Goal: Information Seeking & Learning: Learn about a topic

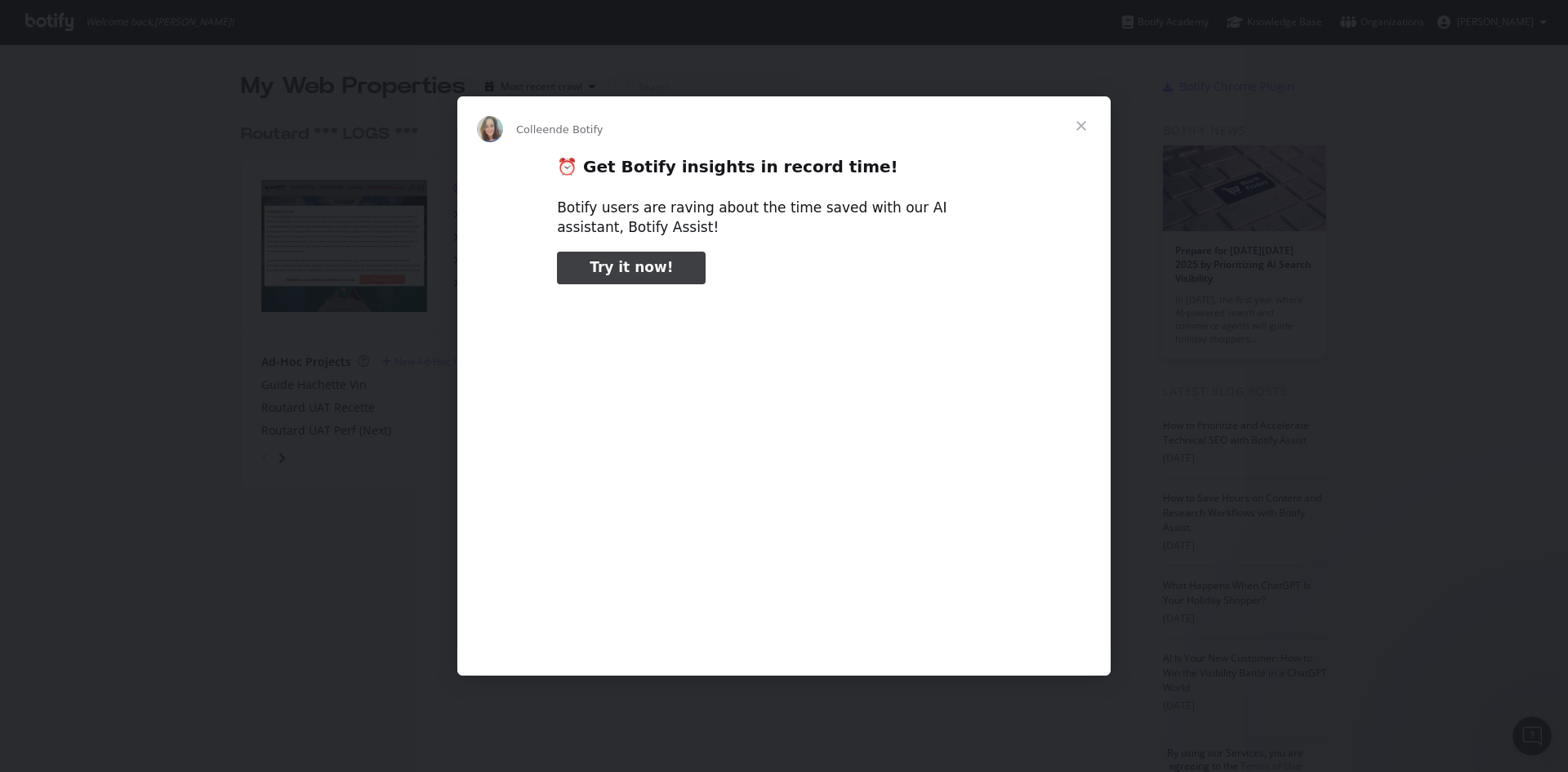
type input "957119"
click at [1079, 131] on span "Fermer" at bounding box center [1082, 126] width 59 height 59
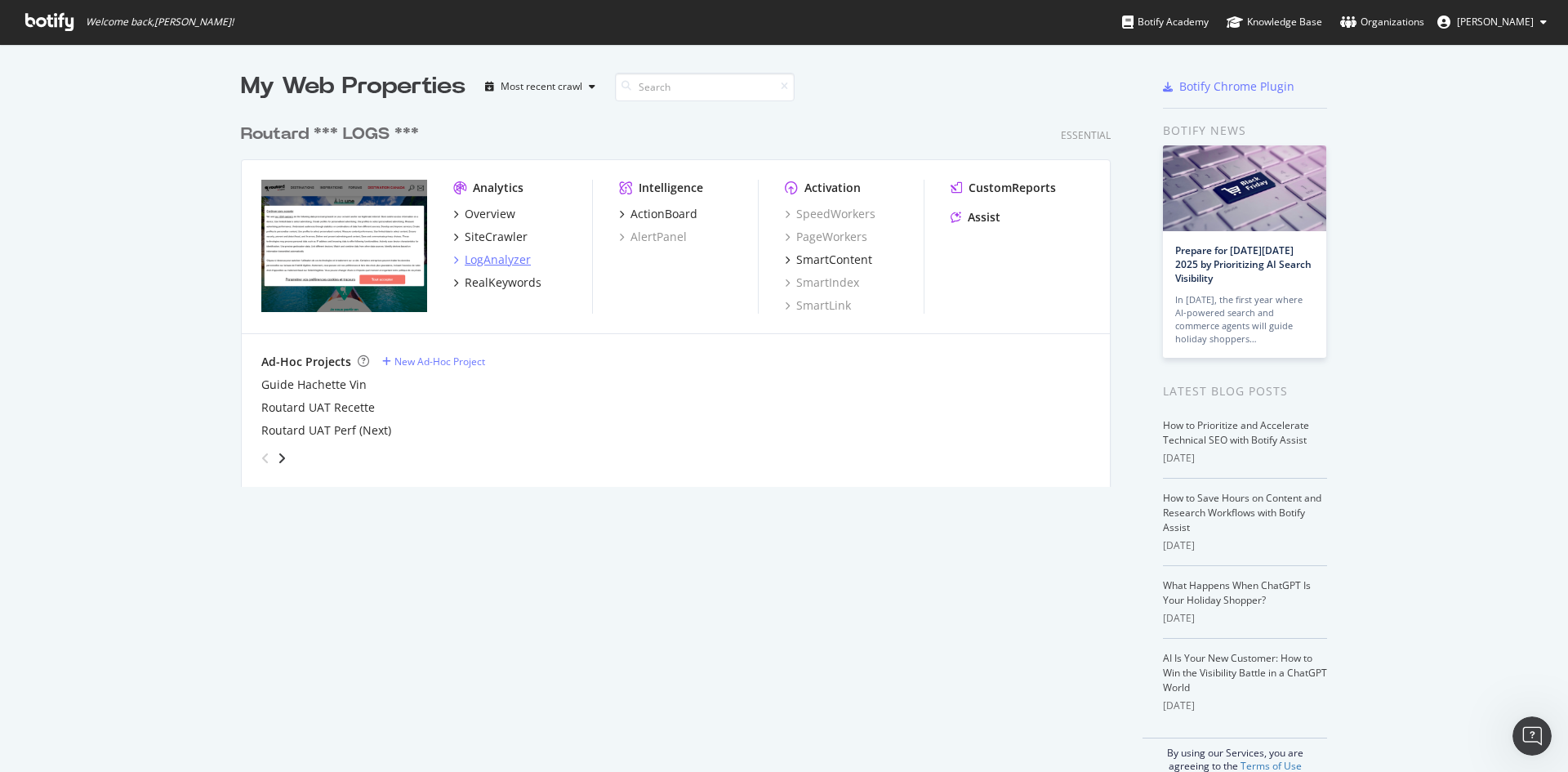
click at [490, 260] on div "LogAnalyzer" at bounding box center [497, 260] width 66 height 16
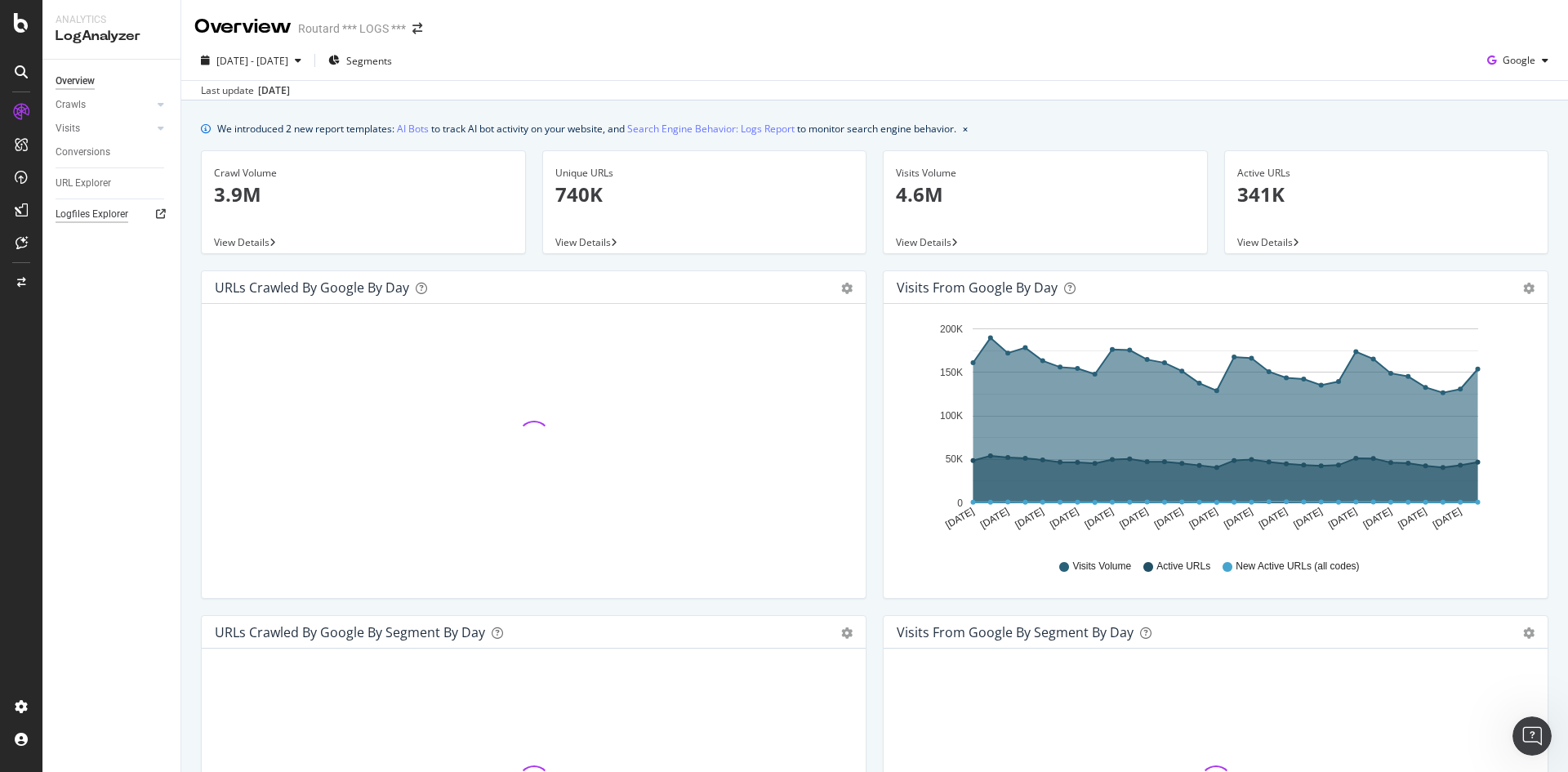
click at [82, 215] on div "Logfiles Explorer" at bounding box center [92, 214] width 73 height 17
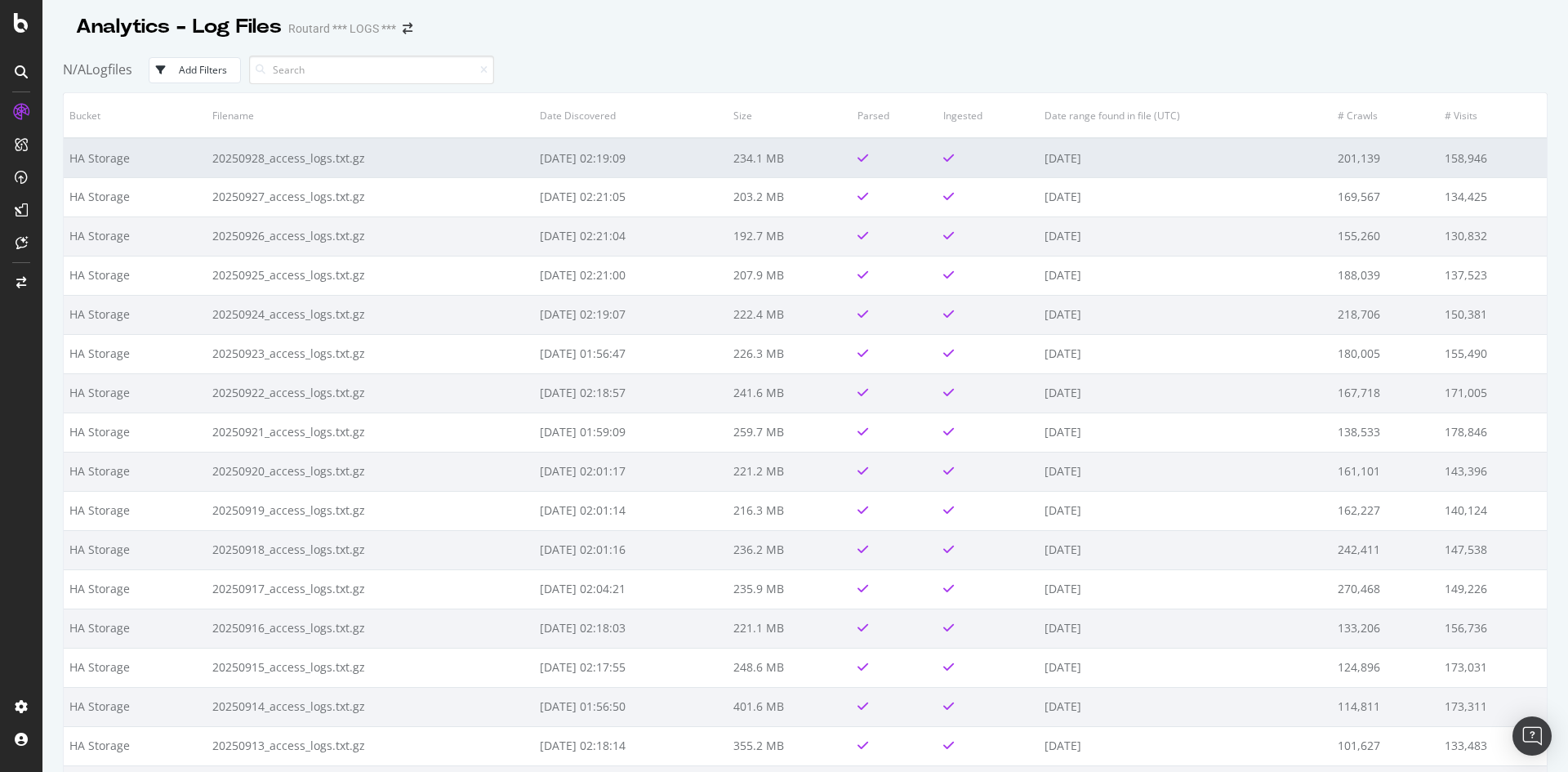
click at [319, 160] on td "20250928_access_logs.txt.gz" at bounding box center [370, 158] width 328 height 39
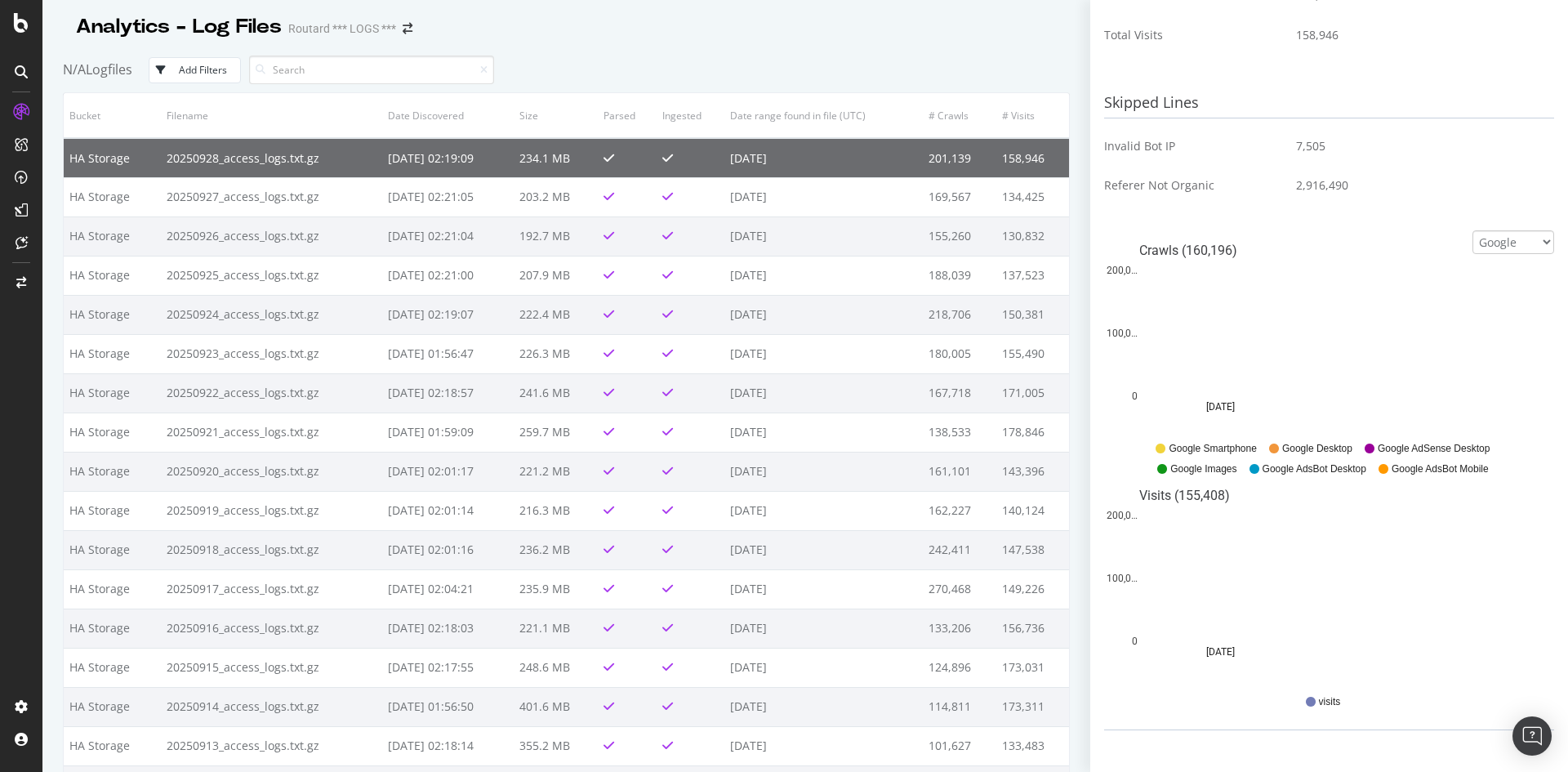
scroll to position [272, 0]
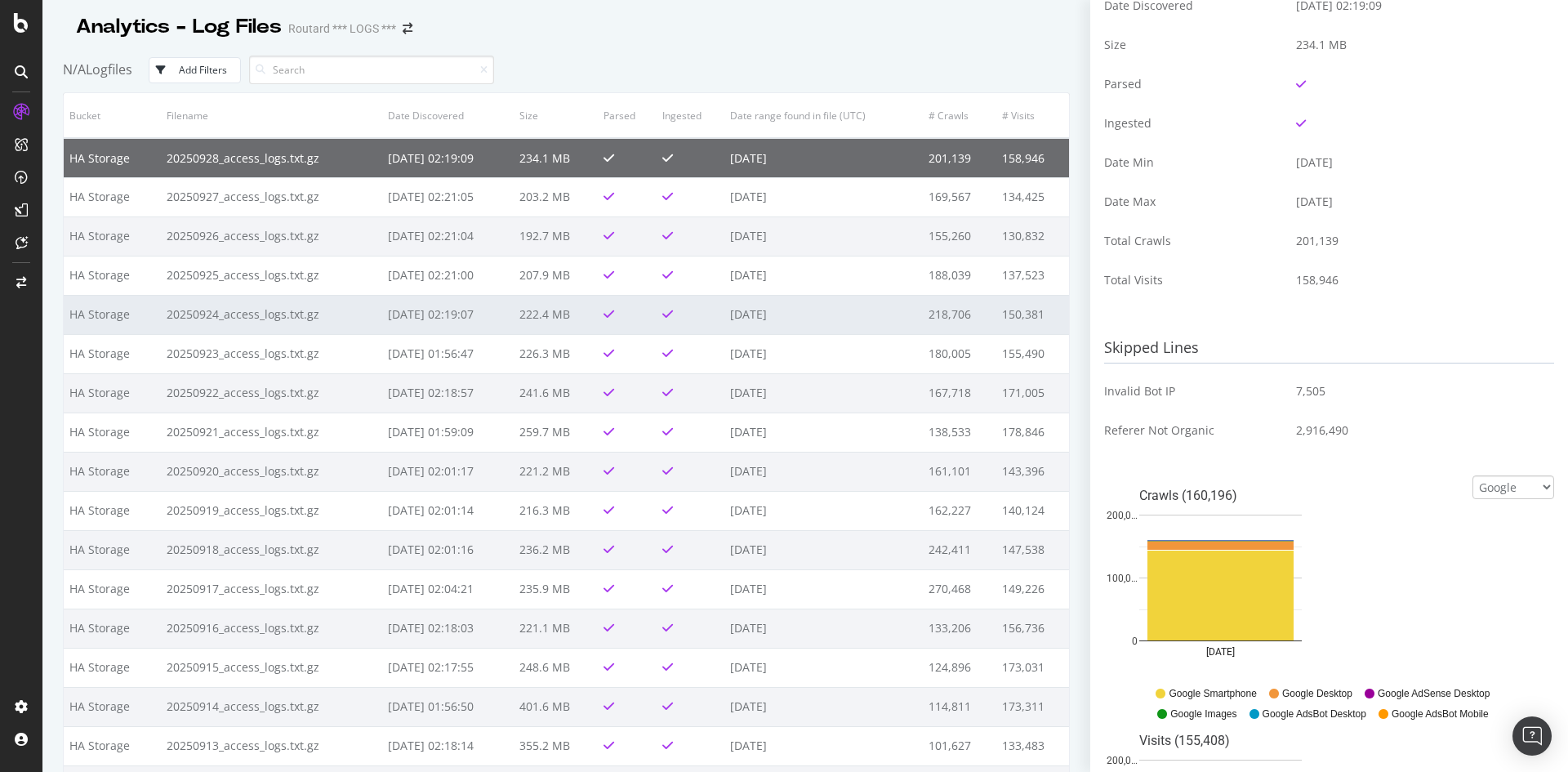
click at [461, 317] on td "2025-09-26 02:19:07" at bounding box center [448, 314] width 132 height 39
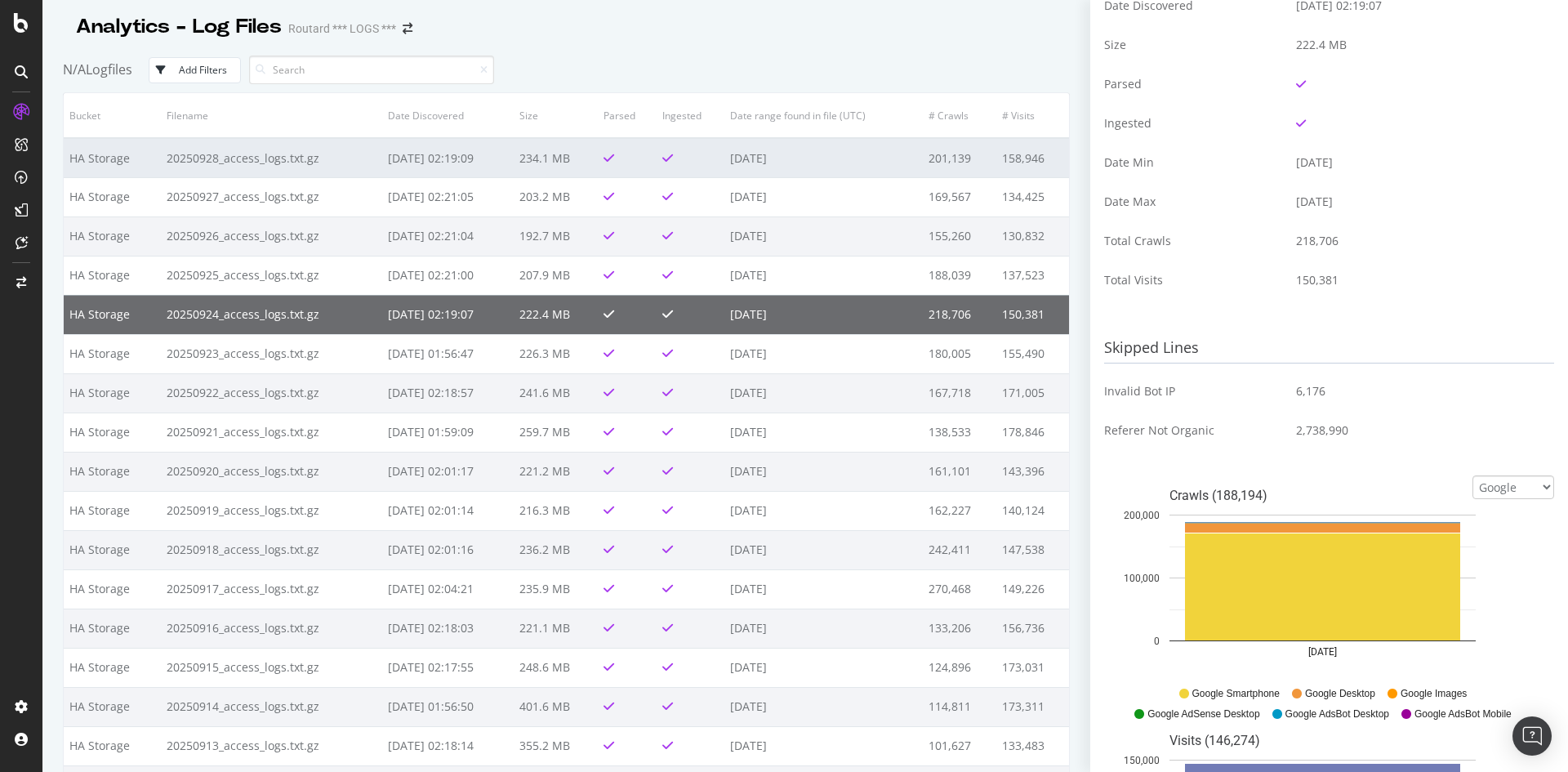
click at [554, 154] on td "234.1 MB" at bounding box center [555, 158] width 84 height 39
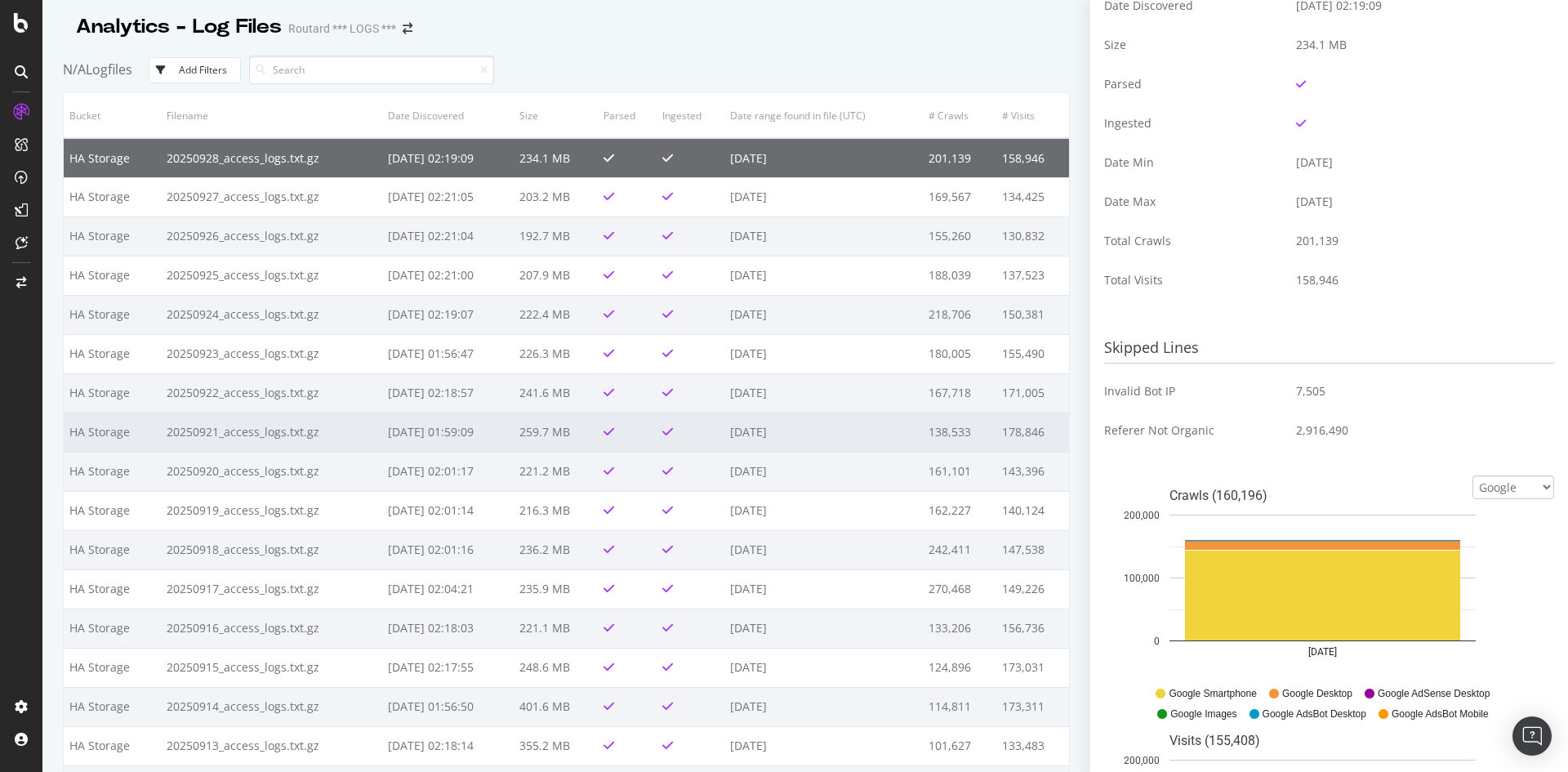
click at [549, 440] on td "259.7 MB" at bounding box center [555, 432] width 84 height 39
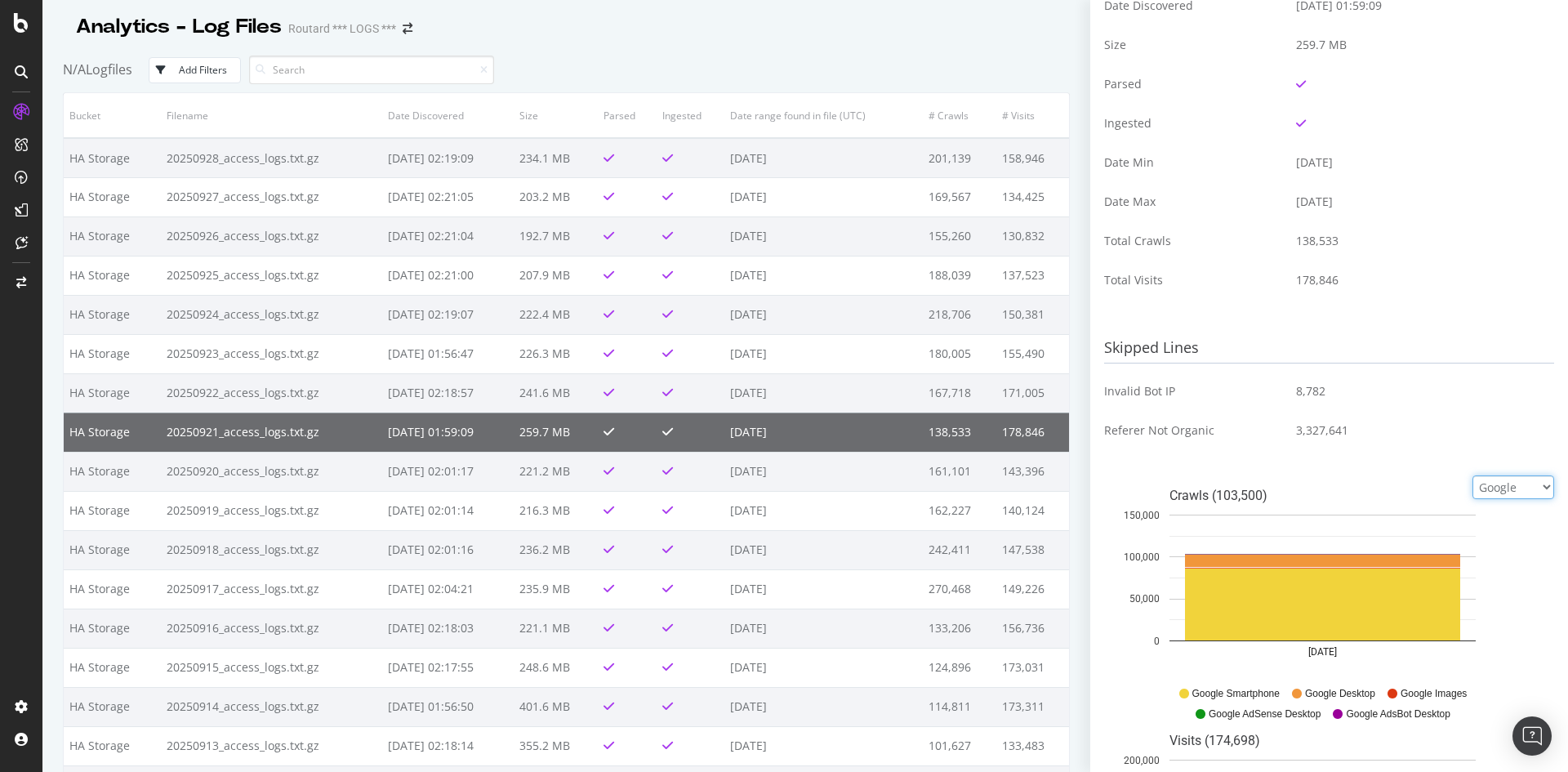
click at [1493, 487] on select "Google Bing OpenAI Other AI Bots" at bounding box center [1513, 486] width 82 height 24
click at [1480, 414] on td "3,327,641" at bounding box center [1419, 431] width 270 height 39
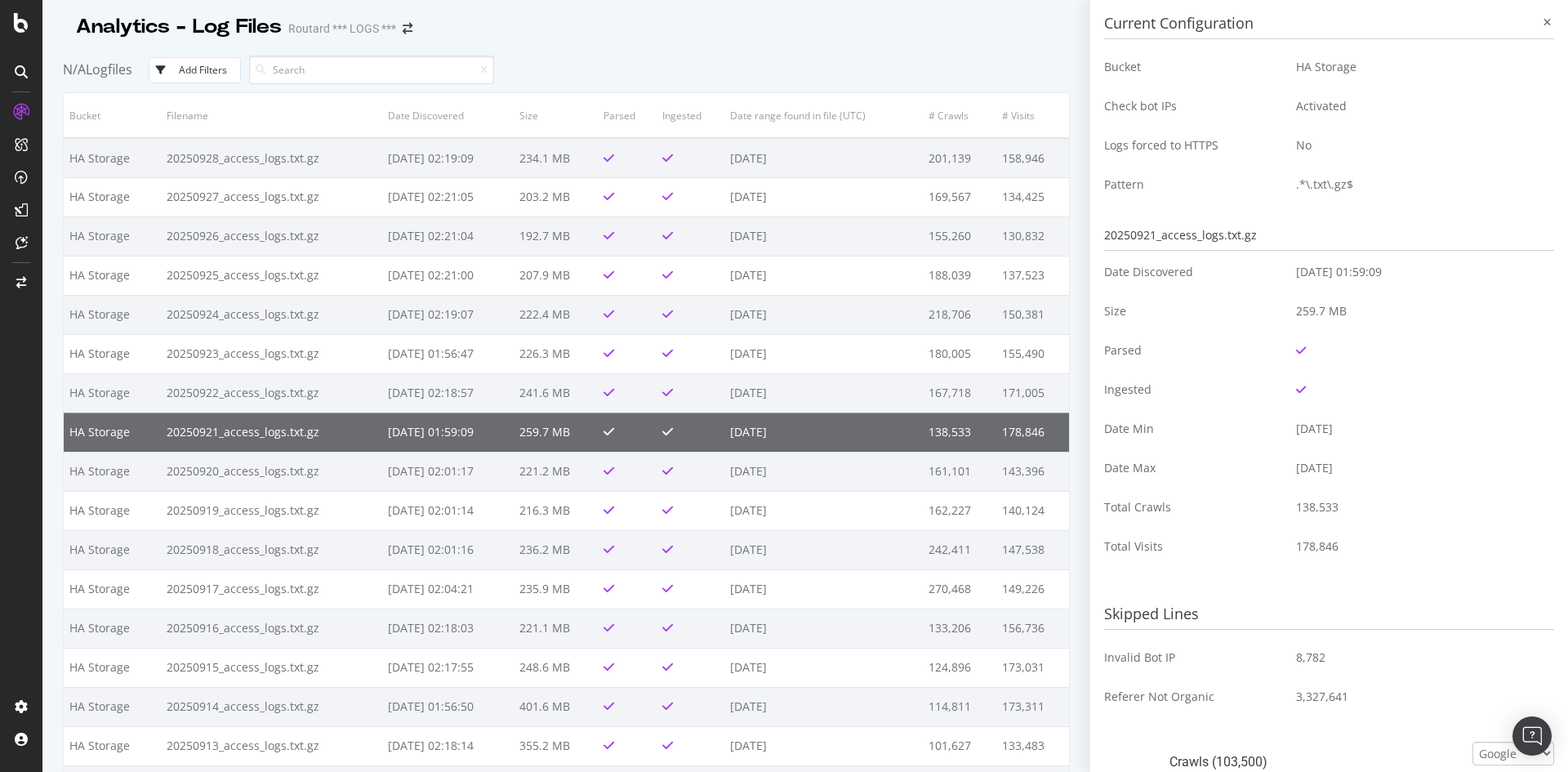
scroll to position [0, 0]
drag, startPoint x: 1340, startPoint y: 550, endPoint x: 1290, endPoint y: 551, distance: 50.0
click at [1290, 551] on td "178,846" at bounding box center [1419, 552] width 270 height 39
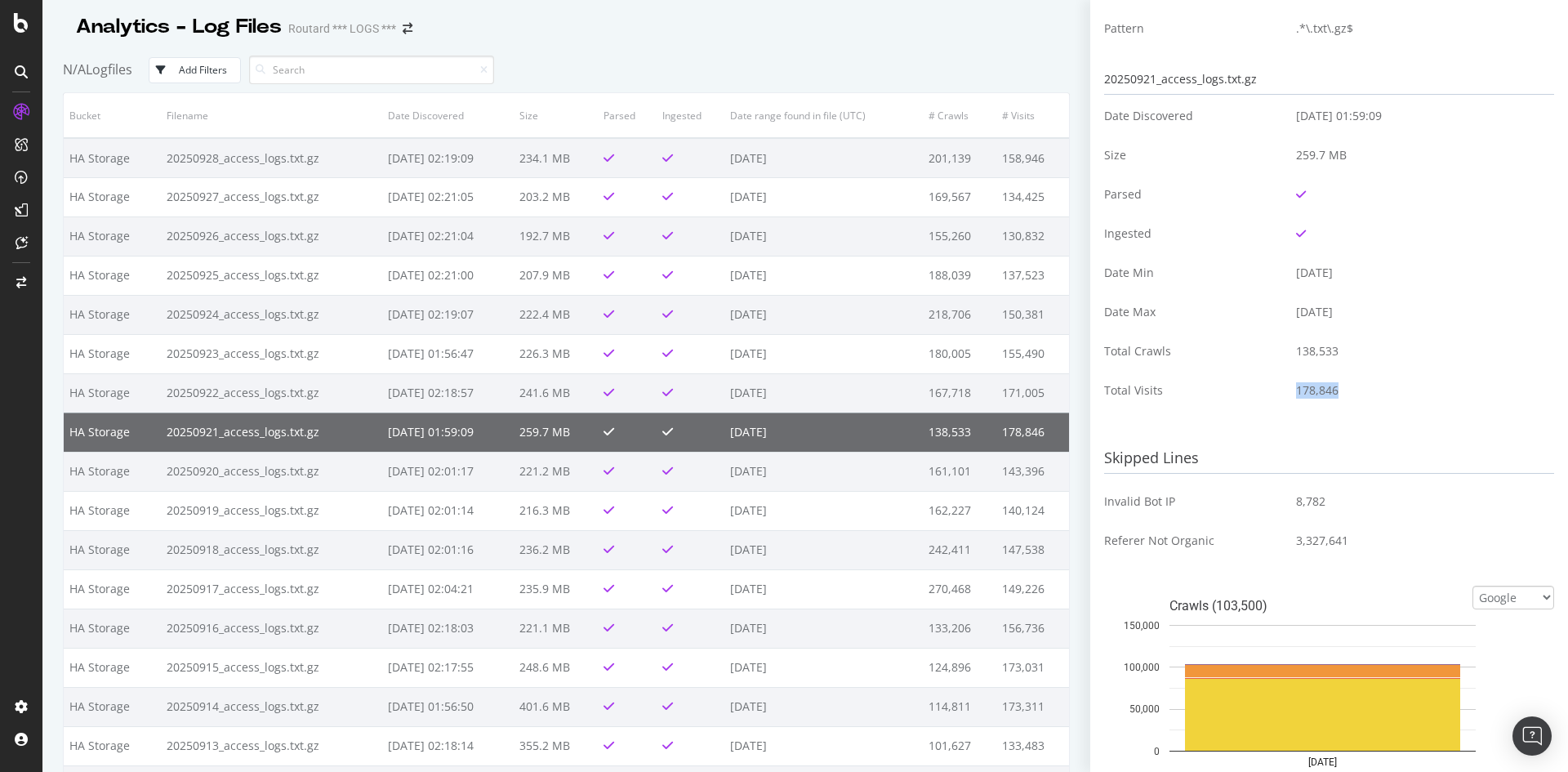
scroll to position [163, 0]
click at [1492, 589] on select "Google Bing OpenAI Other AI Bots" at bounding box center [1513, 595] width 82 height 24
click at [1472, 584] on select "Google Bing OpenAI Other AI Bots" at bounding box center [1513, 595] width 82 height 24
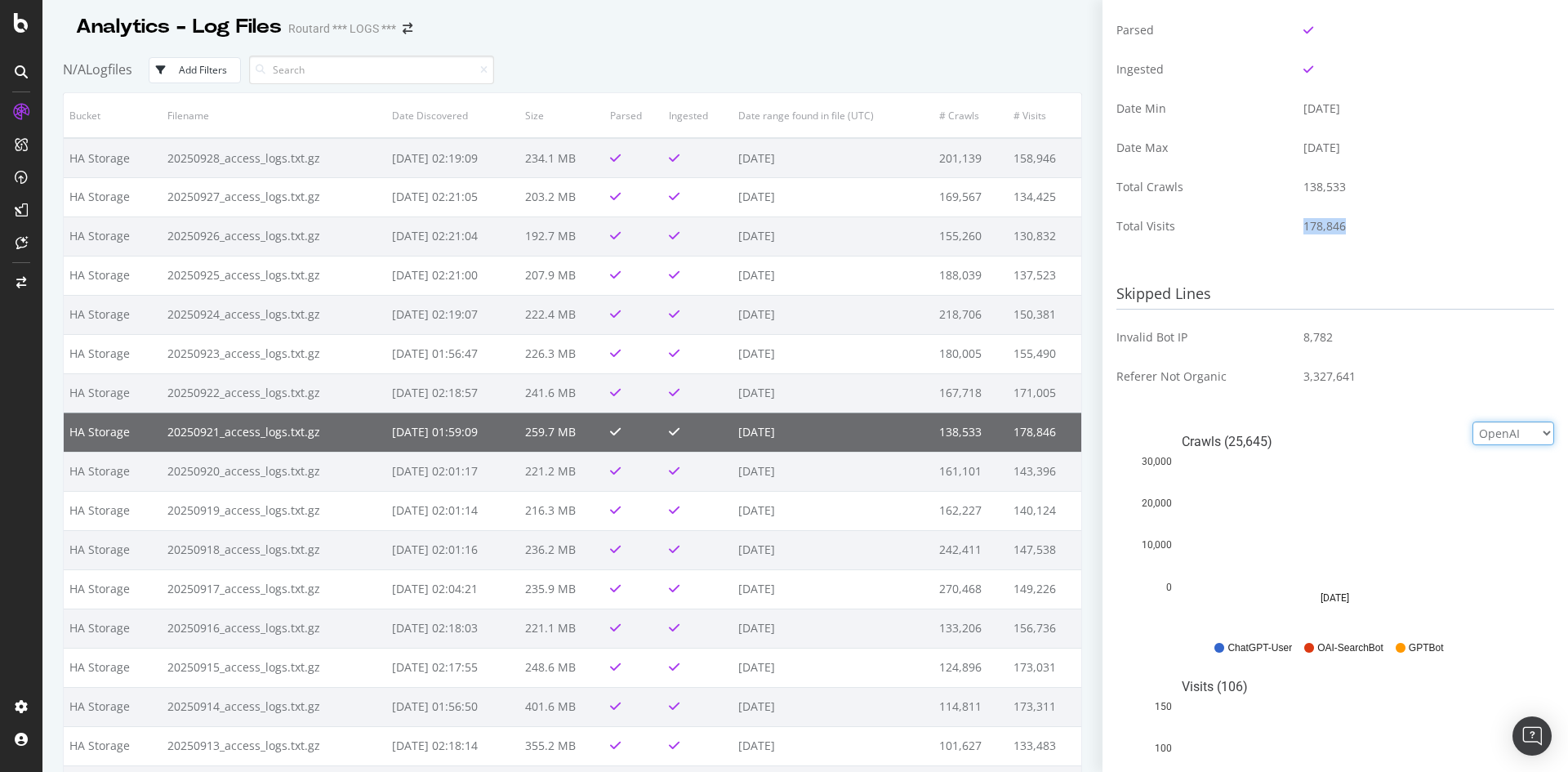
scroll to position [327, 0]
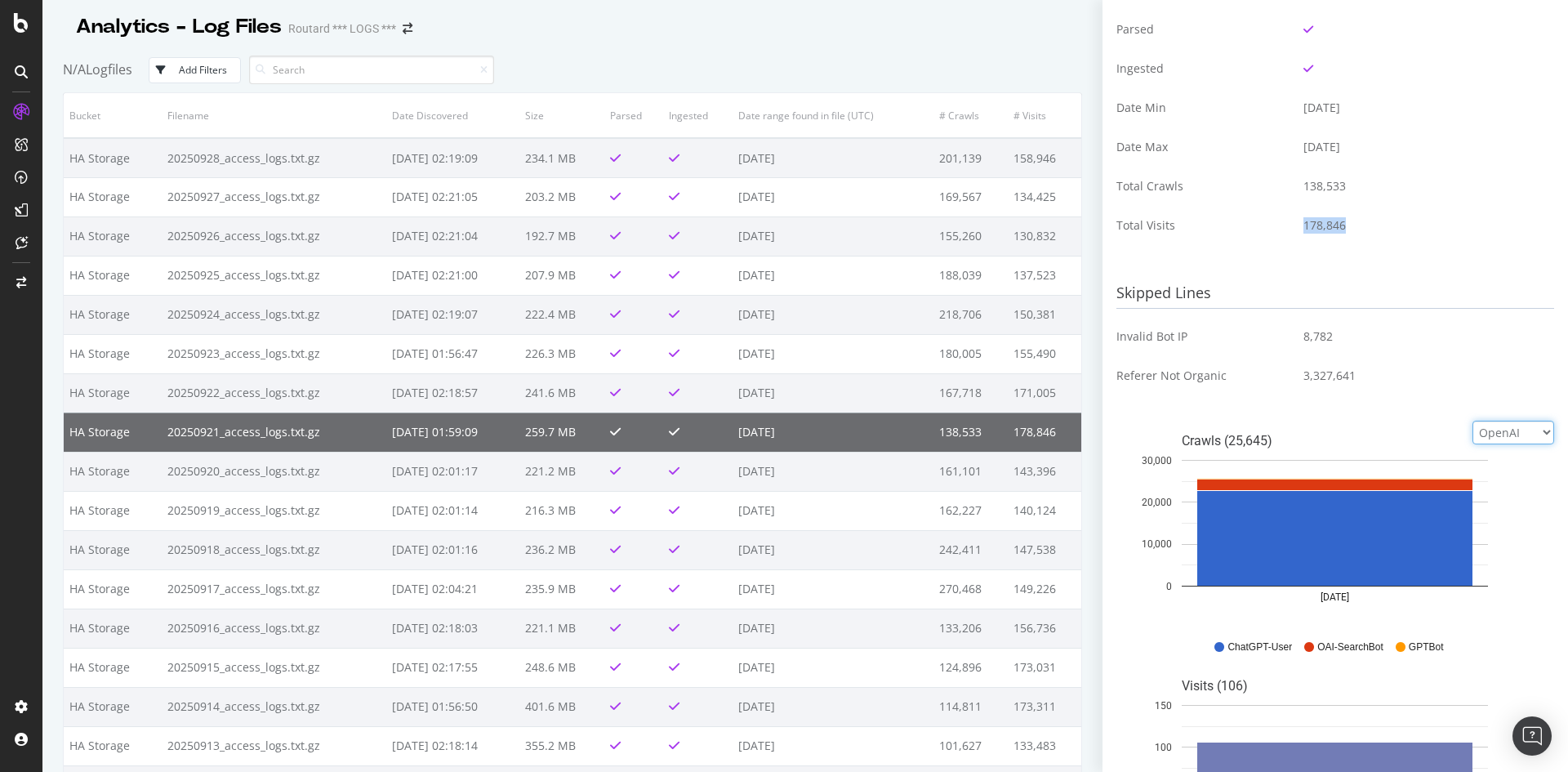
click at [1502, 429] on select "Google Bing OpenAI Other AI Bots" at bounding box center [1513, 432] width 82 height 24
click at [1472, 421] on select "Google Bing OpenAI Other AI Bots" at bounding box center [1513, 432] width 82 height 24
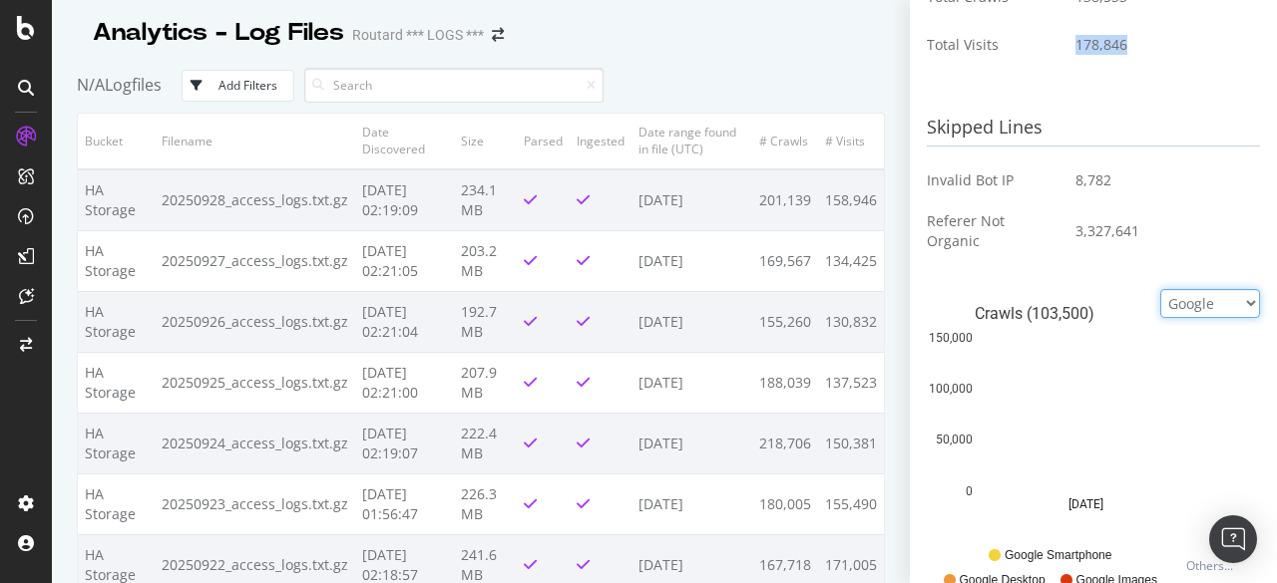
scroll to position [604, 0]
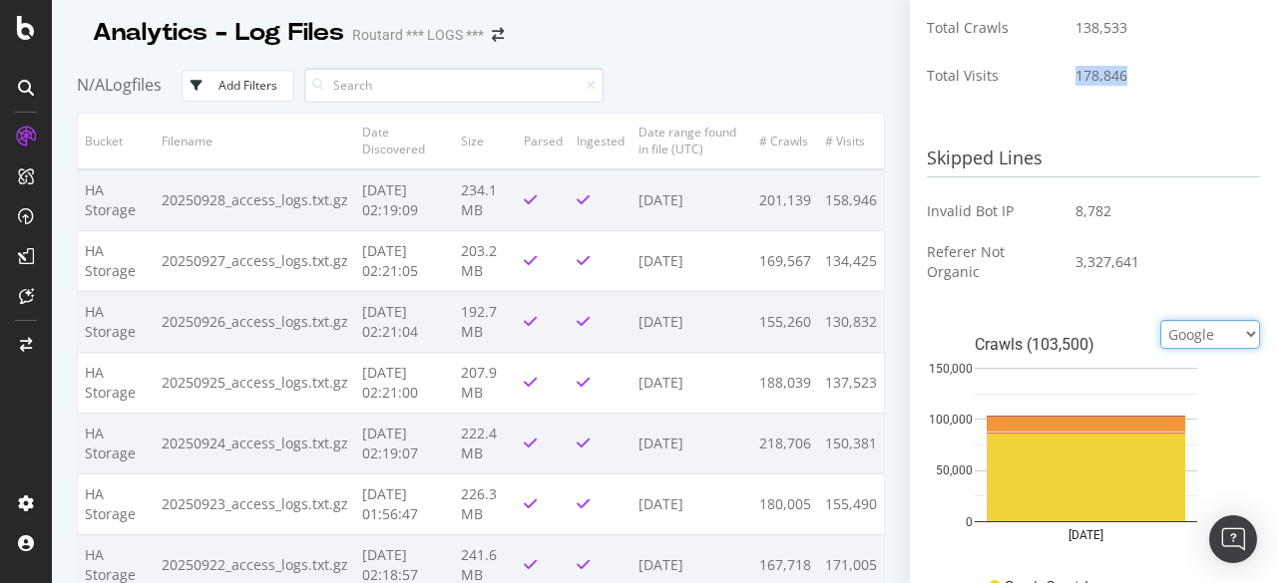
click at [1172, 333] on select "Google Bing OpenAI Other AI Bots" at bounding box center [1210, 334] width 100 height 29
click at [1160, 320] on select "Google Bing OpenAI Other AI Bots" at bounding box center [1210, 334] width 100 height 29
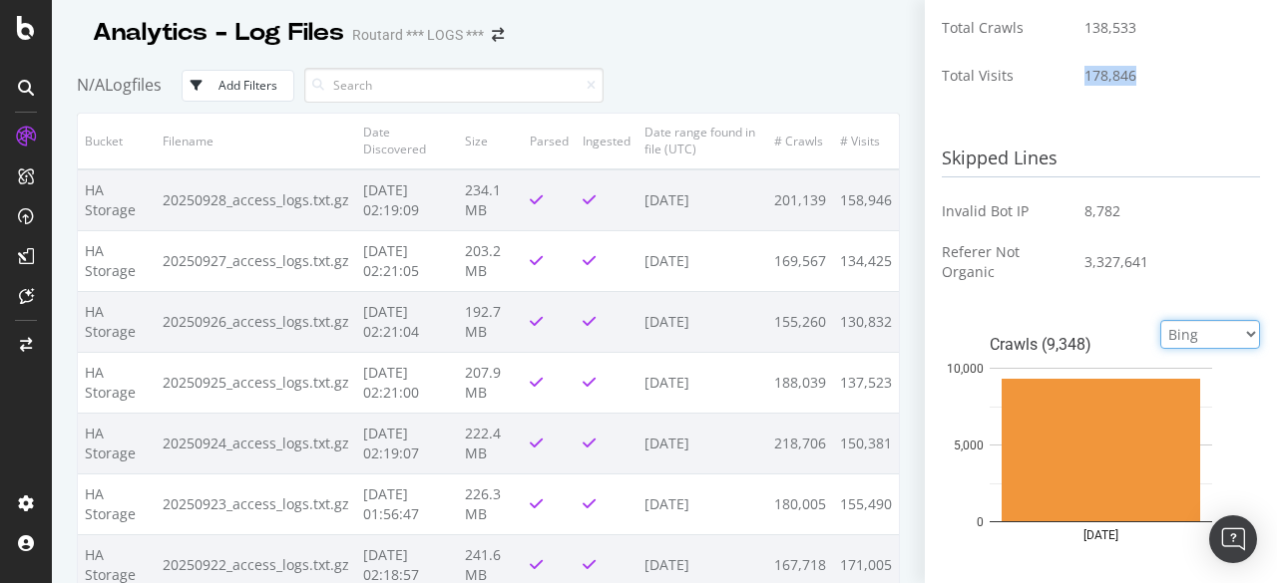
click at [1183, 328] on select "Google Bing OpenAI Other AI Bots" at bounding box center [1210, 334] width 100 height 29
select select "google"
click at [1160, 320] on select "Google Bing OpenAI Other AI Bots" at bounding box center [1210, 334] width 100 height 29
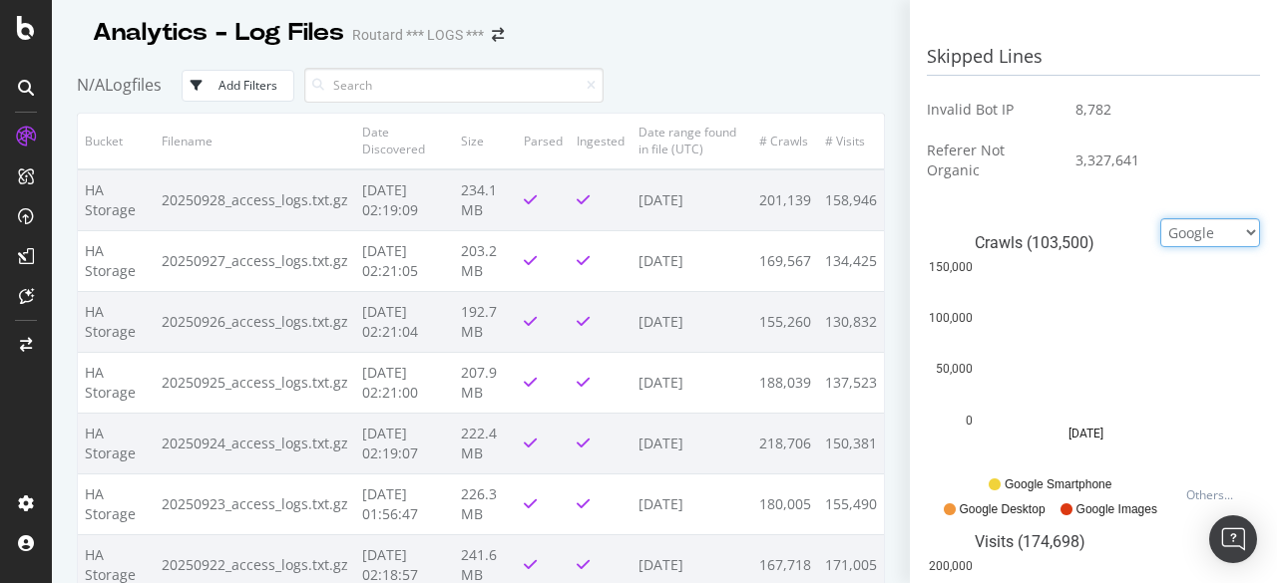
scroll to position [804, 0]
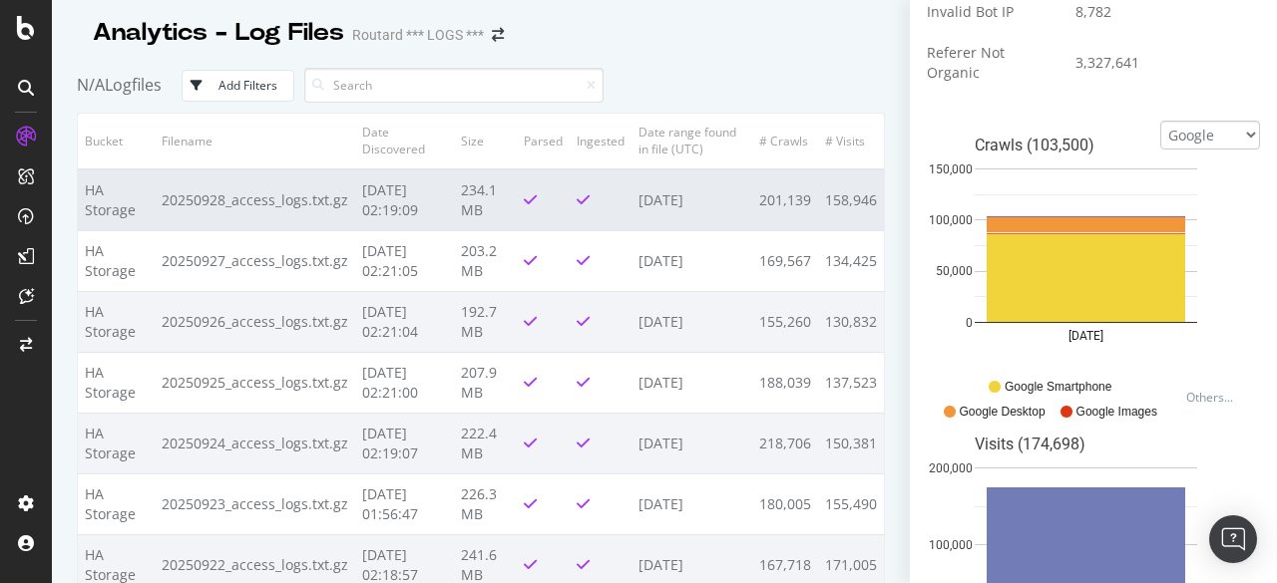
click at [297, 216] on td "20250928_access_logs.txt.gz" at bounding box center [255, 201] width 200 height 62
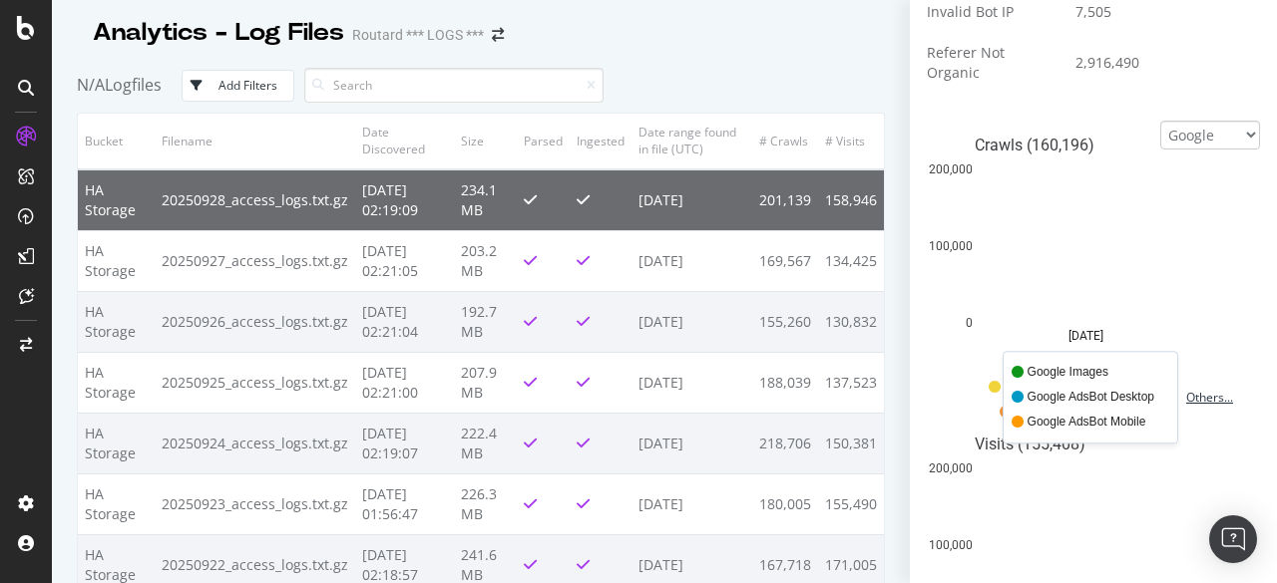
scroll to position [704, 0]
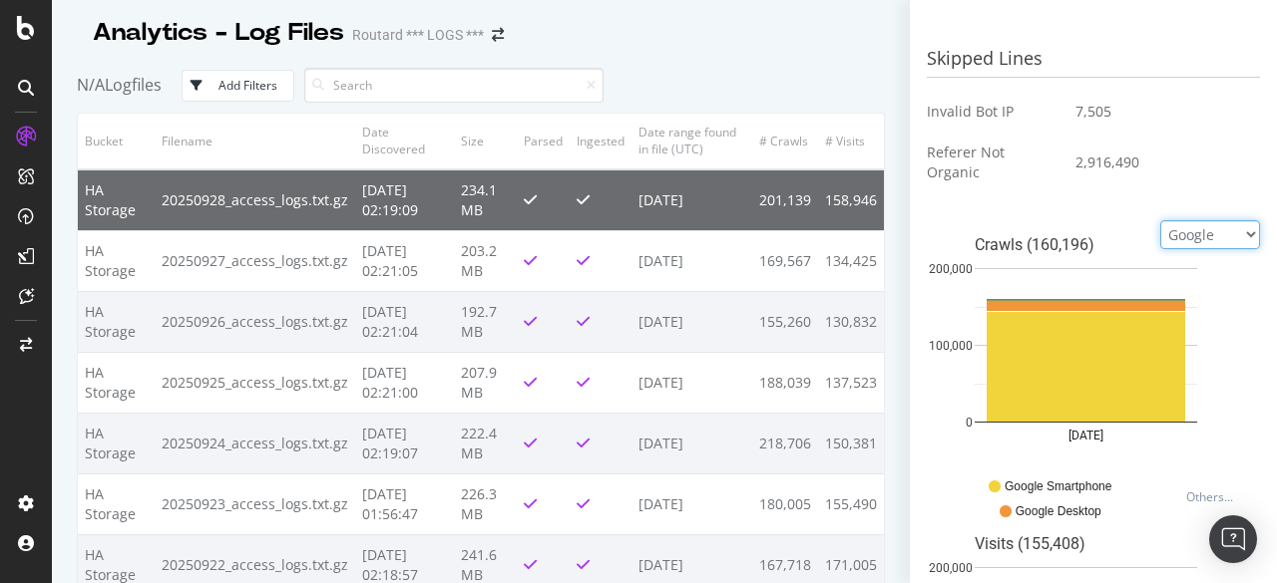
click at [1203, 227] on select "Google Bing OpenAI Other AI Bots" at bounding box center [1210, 234] width 100 height 29
click at [1172, 133] on td "7,505" at bounding box center [1159, 112] width 199 height 48
click at [1189, 235] on select "Google Bing OpenAI Other AI Bots" at bounding box center [1210, 234] width 100 height 29
click at [1121, 200] on div "Skipped Lines Invalid Bot IP 7,505 Referer Not Organic 2,916,490" at bounding box center [1093, 126] width 333 height 170
click at [1211, 234] on select "Google Bing OpenAI Other AI Bots" at bounding box center [1210, 234] width 100 height 29
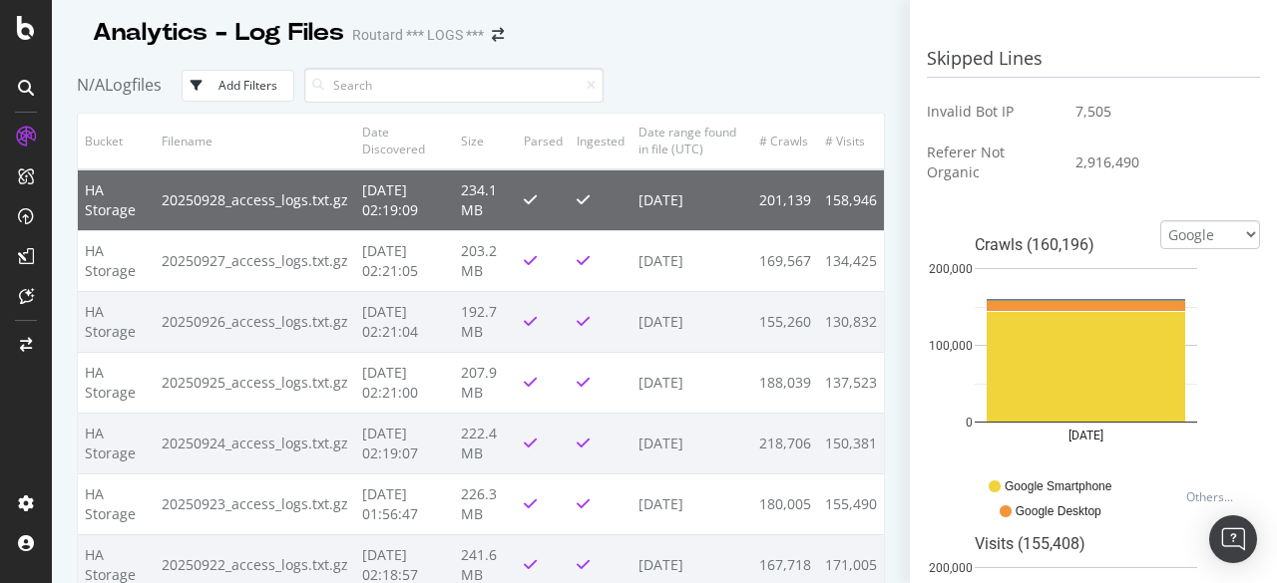
click at [1190, 192] on div "Skipped Lines Invalid Bot IP 7,505 Referer Not Organic 2,916,490" at bounding box center [1093, 126] width 333 height 170
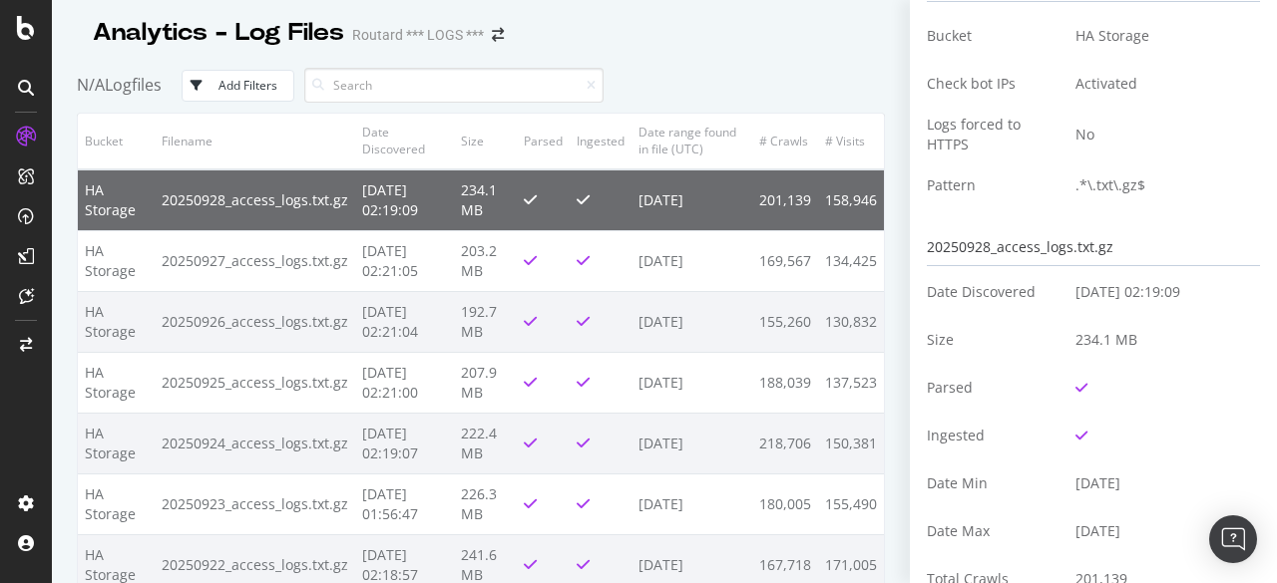
scroll to position [0, 0]
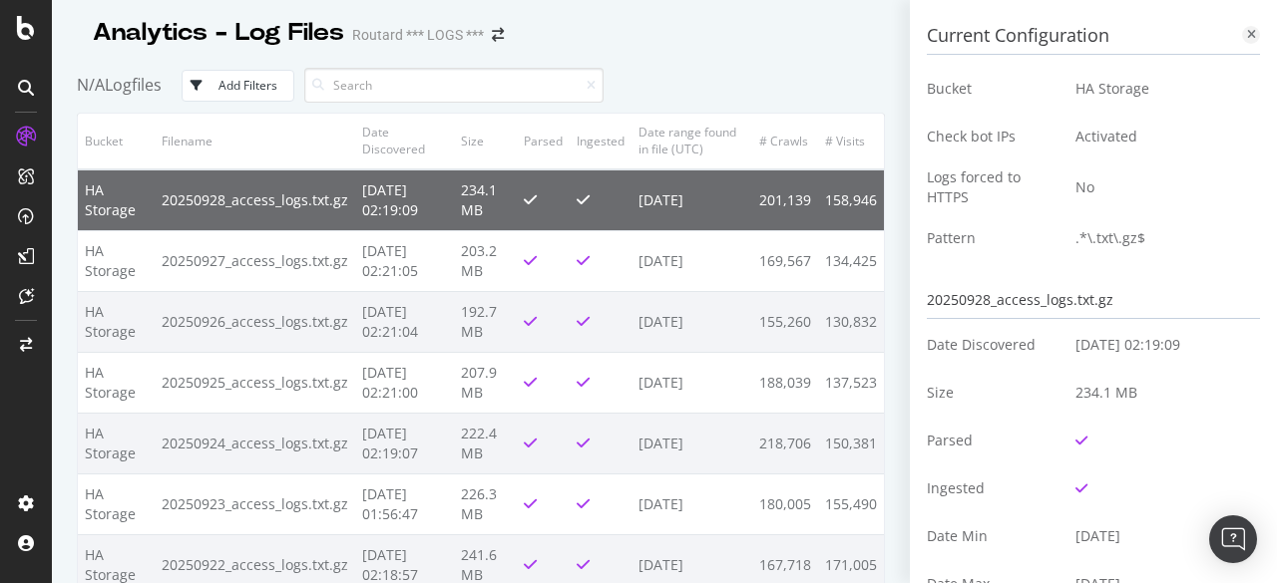
click at [1247, 34] on icon at bounding box center [1251, 35] width 9 height 12
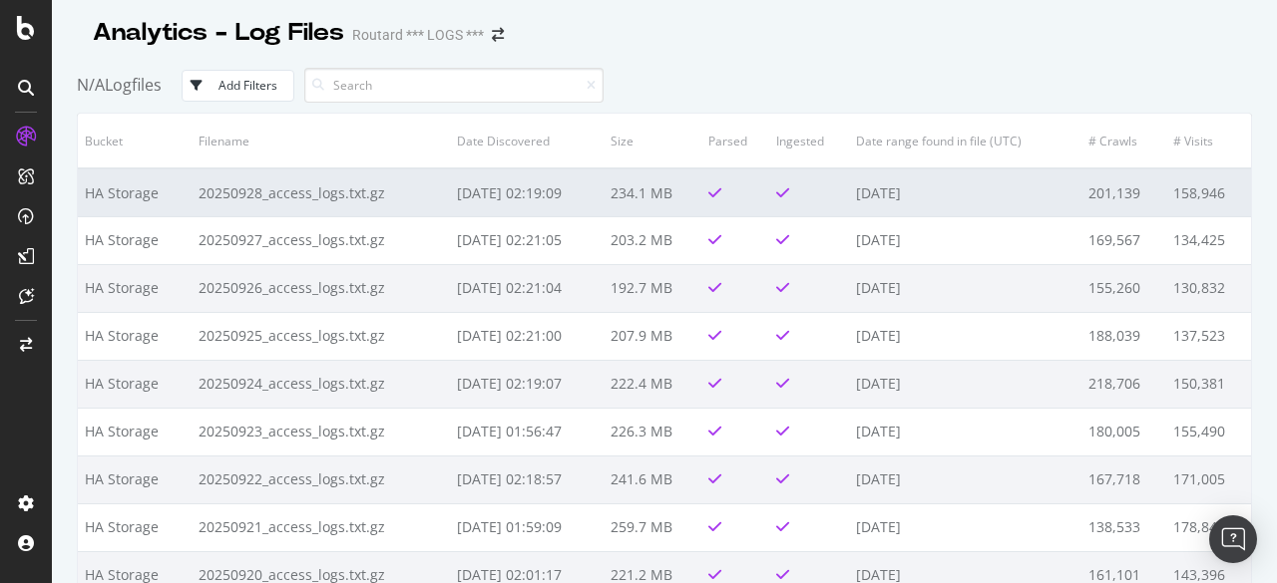
click at [614, 197] on td "234.1 MB" at bounding box center [652, 193] width 98 height 48
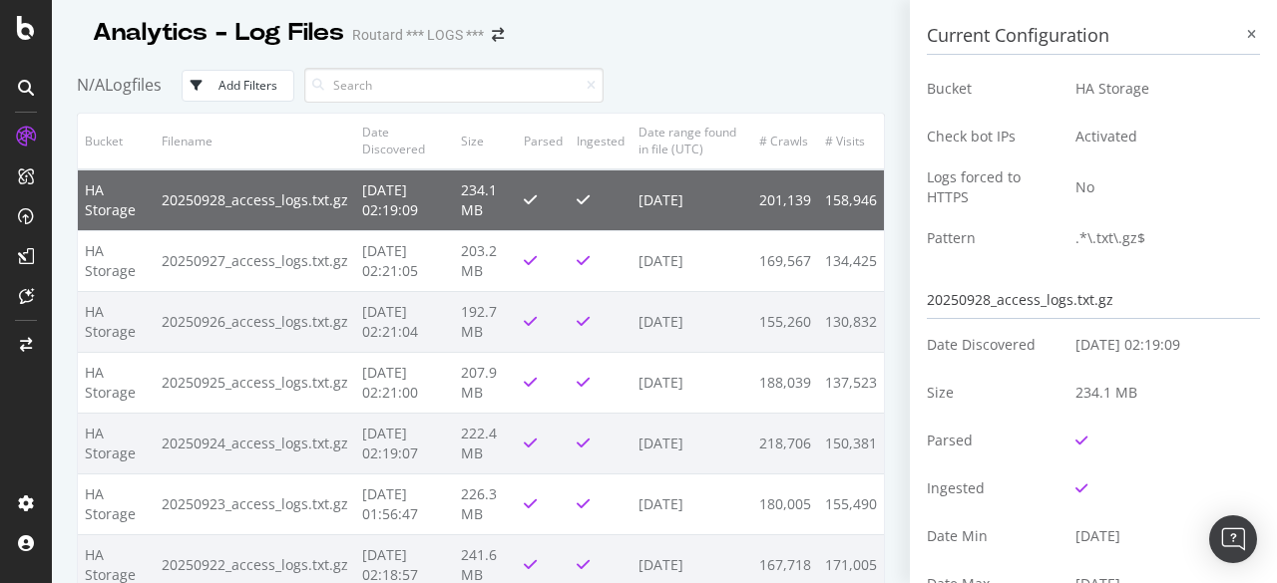
scroll to position [499, 0]
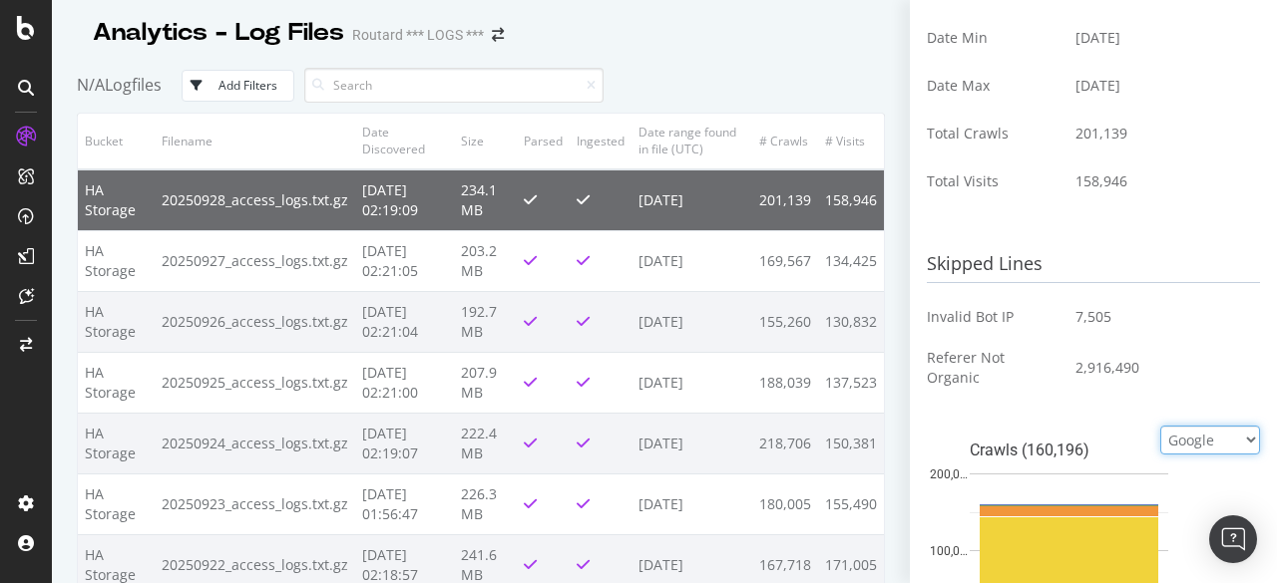
click at [1202, 433] on select "Google Bing OpenAI Other AI Bots" at bounding box center [1210, 440] width 100 height 29
select select "openai"
click at [1160, 426] on select "Google Bing OpenAI Other AI Bots" at bounding box center [1210, 440] width 100 height 29
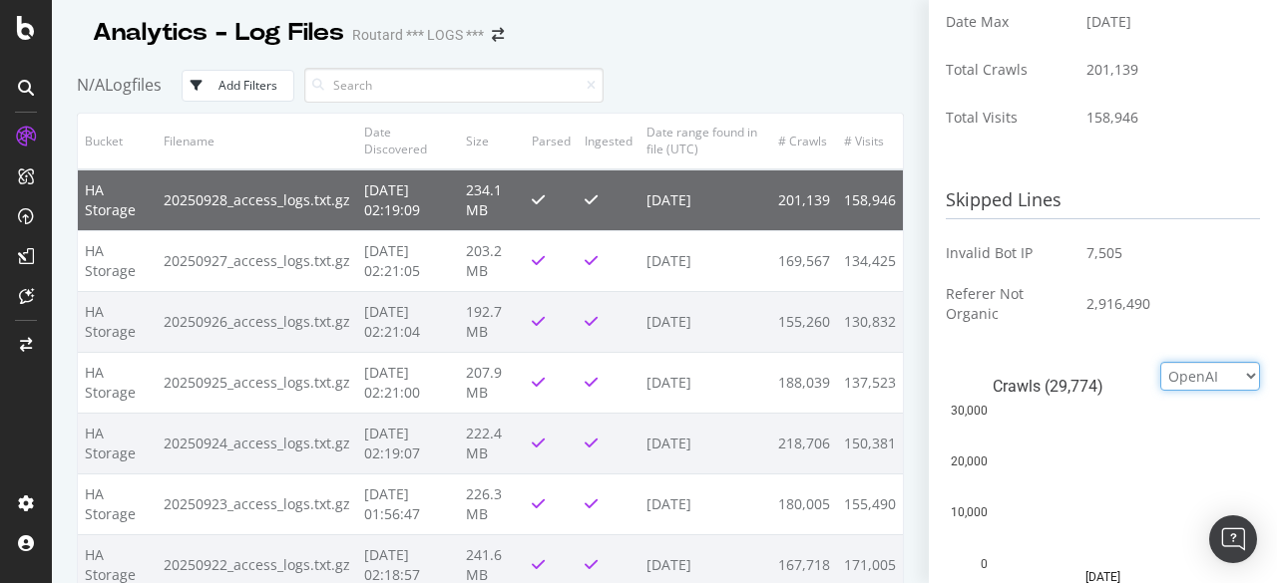
scroll to position [698, 0]
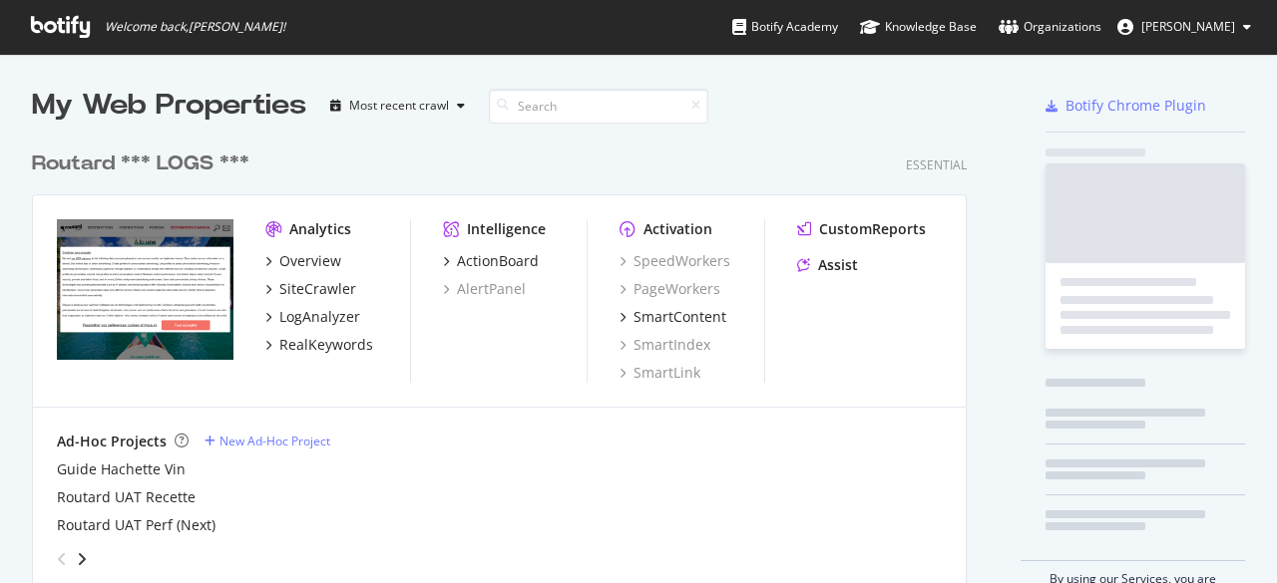
scroll to position [453, 935]
